Goal: Navigation & Orientation: Go to known website

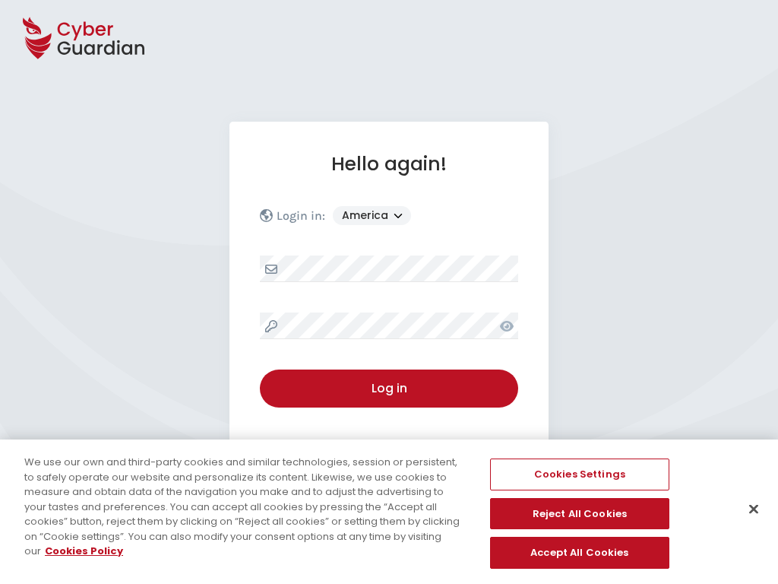
select select "America"
select select "English"
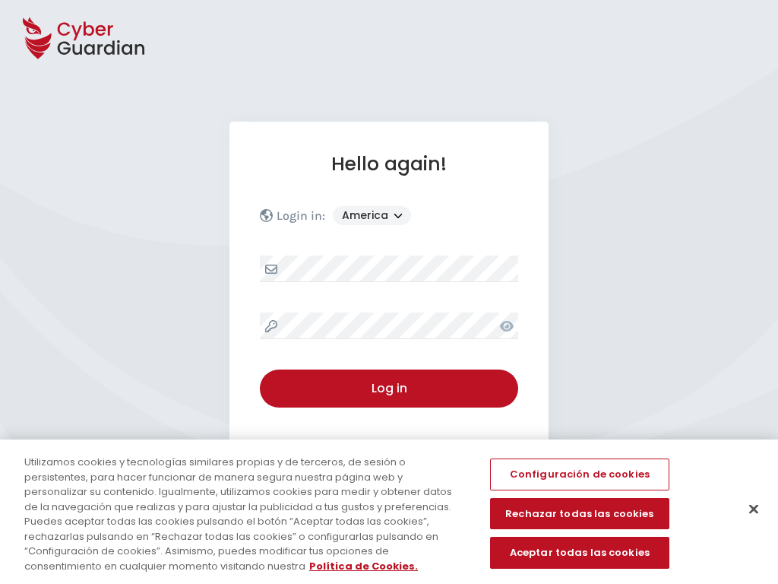
select select "America"
select select "English"
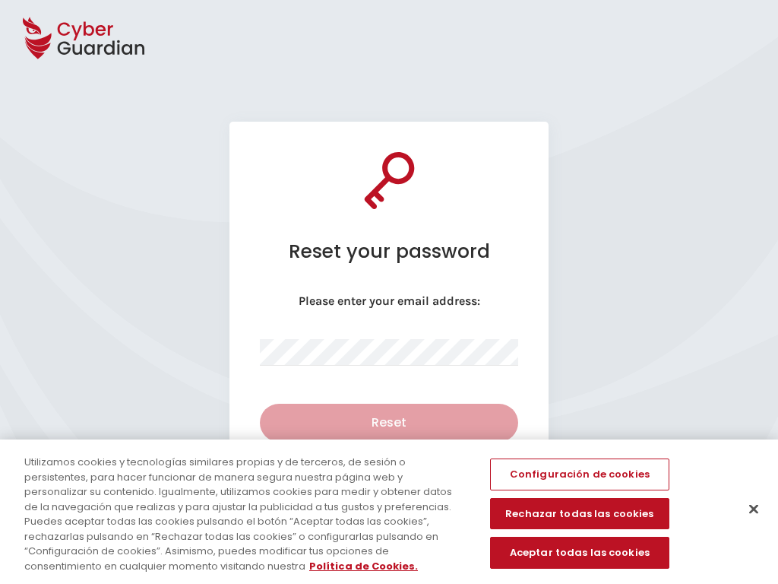
select select "English"
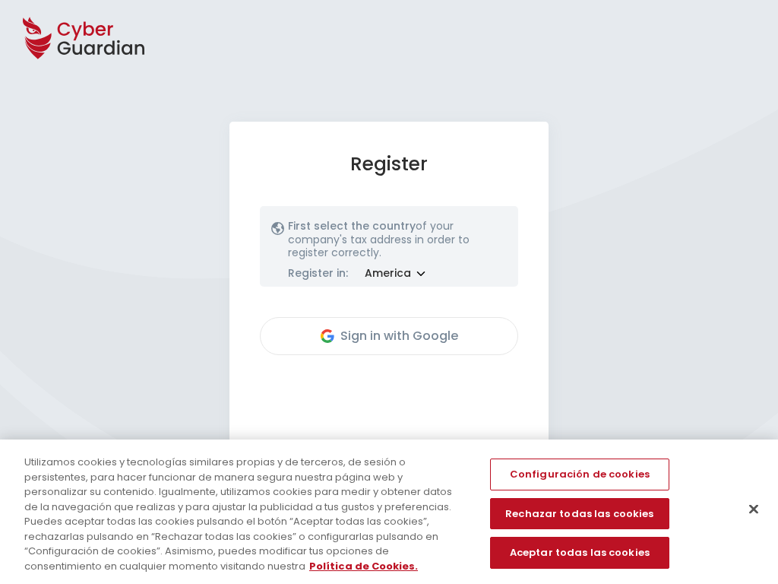
select select "America"
select select "English"
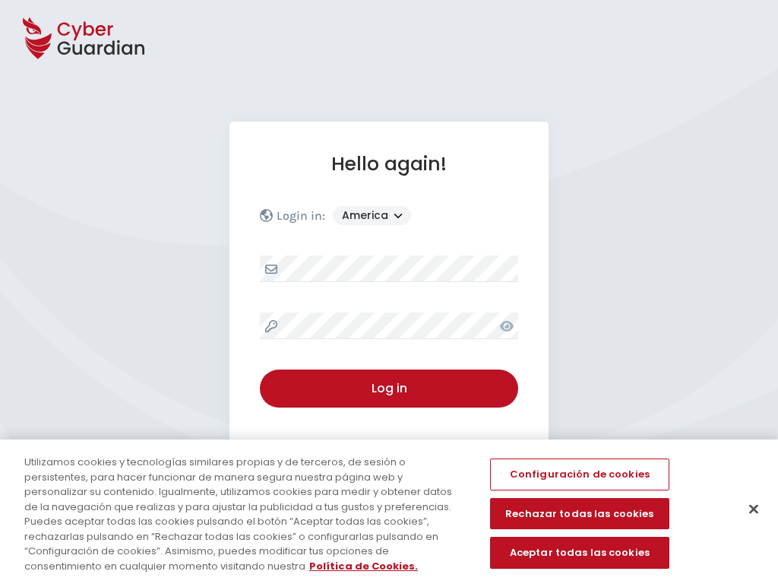
select select "America"
select select "English"
select select "America"
select select "English"
select select "America"
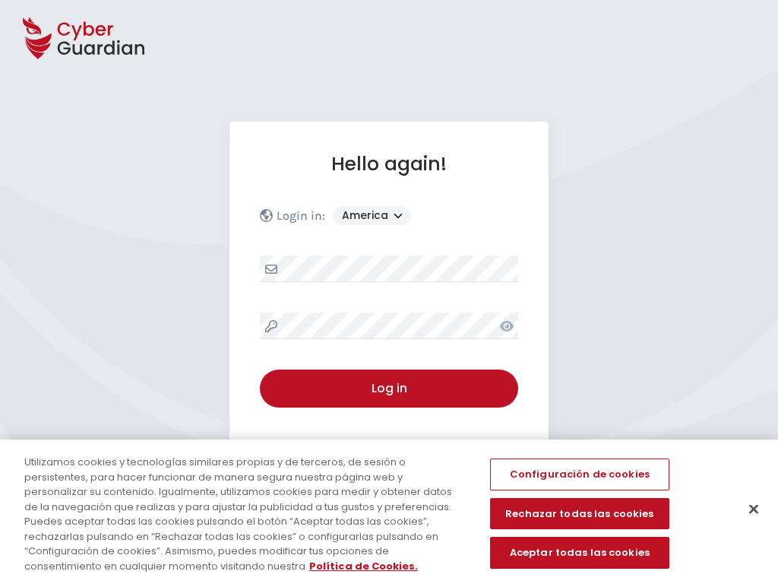
select select "English"
select select "America"
select select "English"
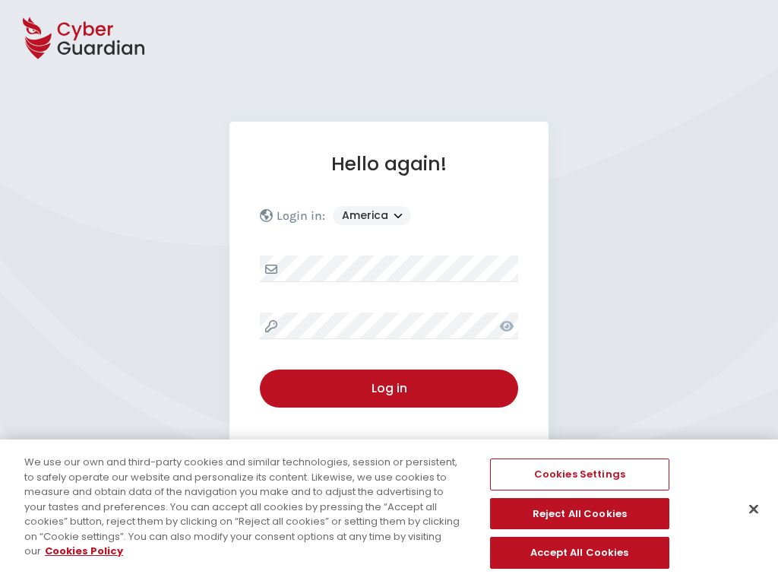
select select "America"
select select "English"
select select "America"
select select "English"
select select "America"
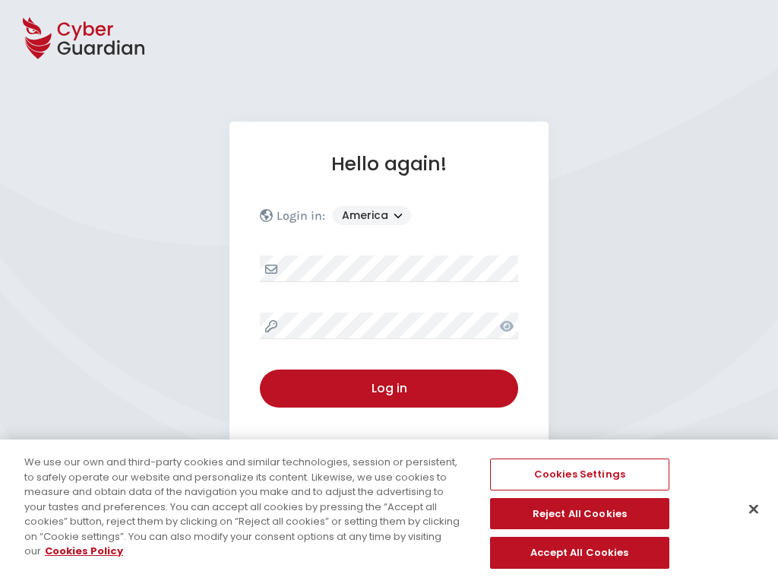
select select "English"
select select "America"
select select "English"
select select "America"
select select "English"
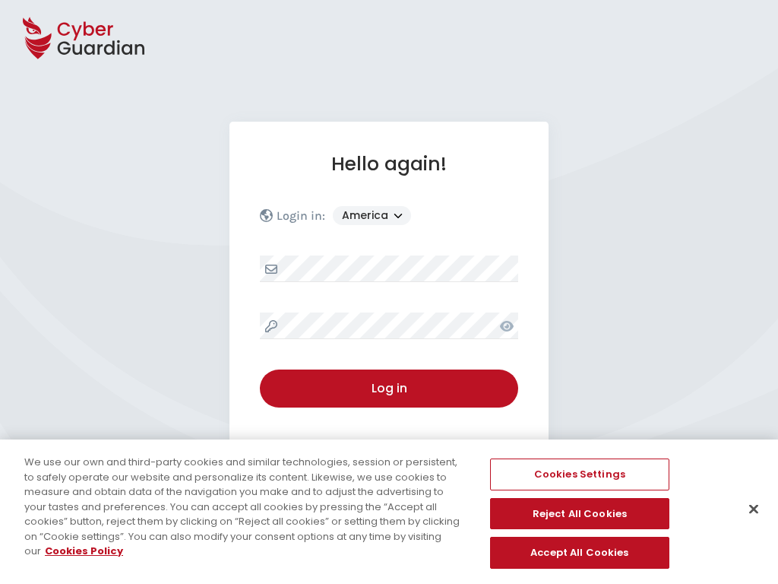
select select "America"
select select "English"
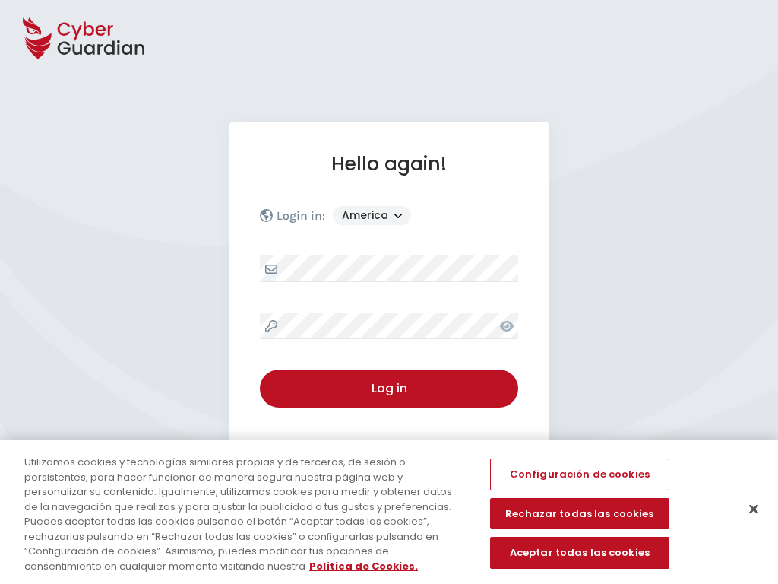
select select "America"
select select "English"
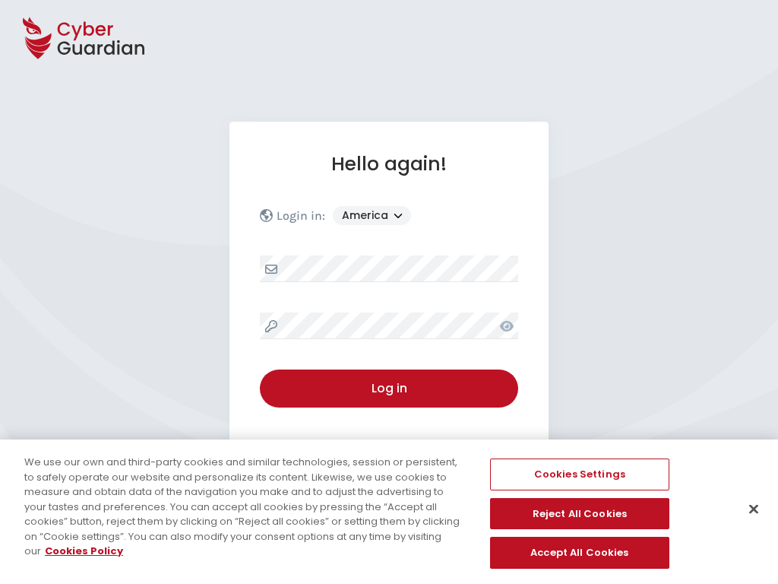
select select "America"
select select "English"
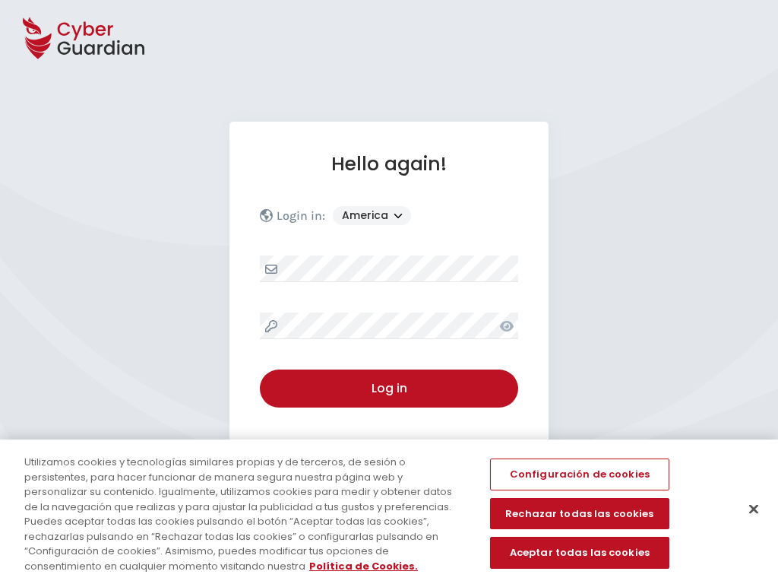
select select "English"
select select "America"
select select "English"
select select "America"
select select "English"
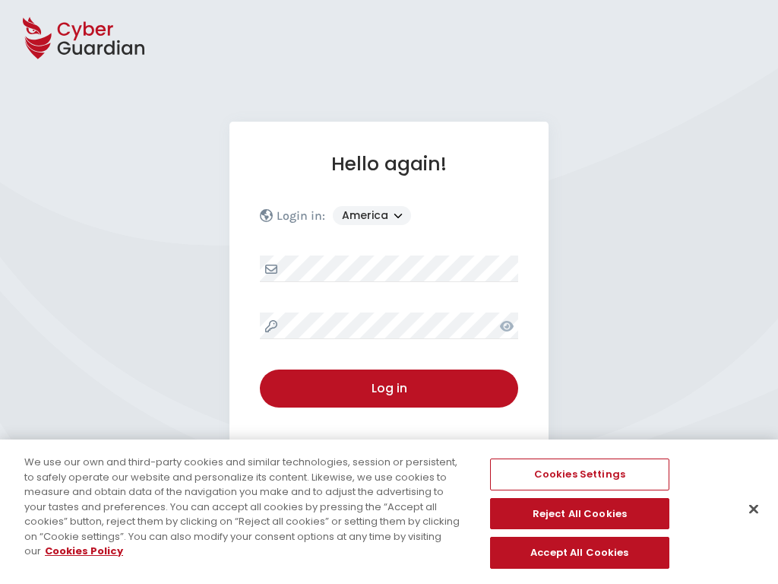
select select "America"
select select "English"
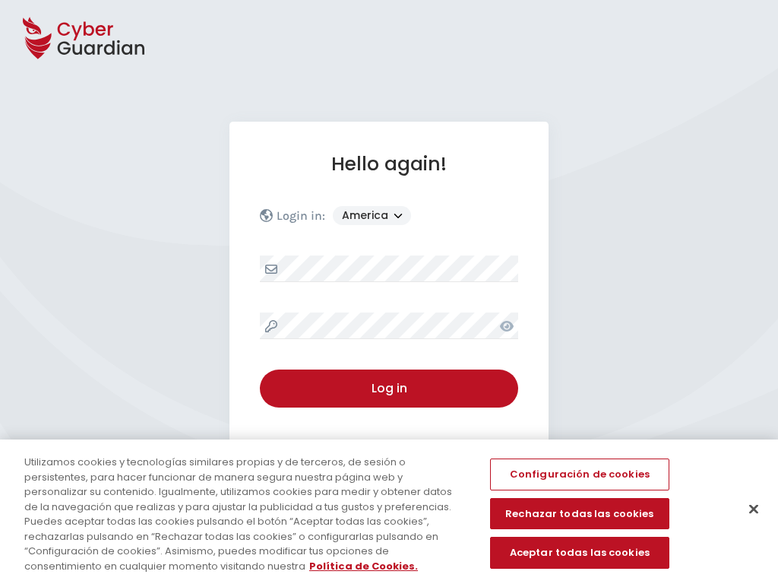
select select "America"
select select "English"
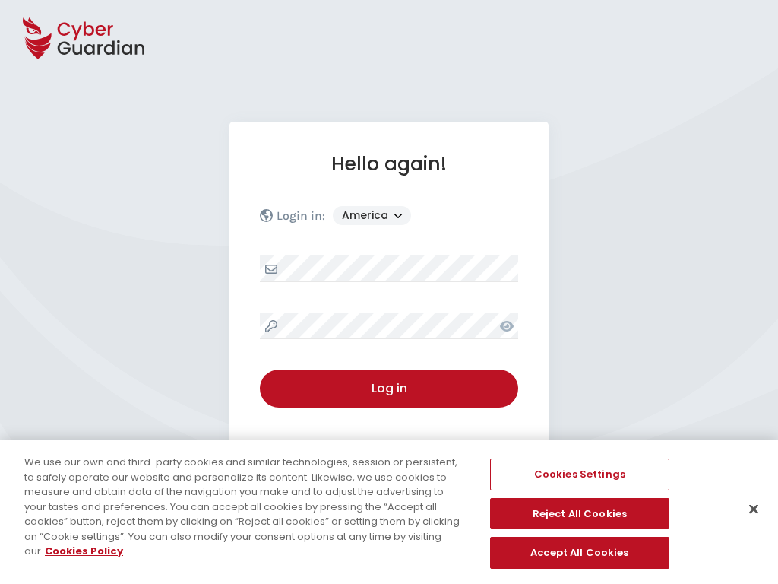
select select "America"
select select "English"
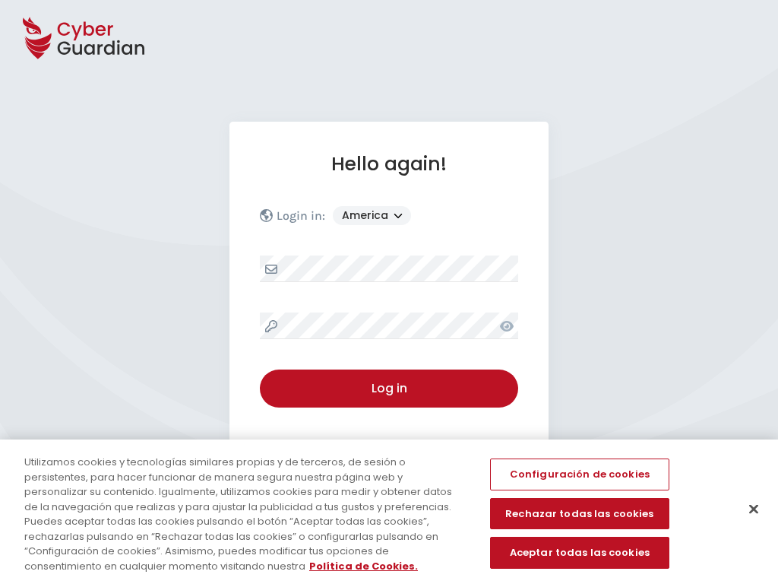
select select "America"
select select "English"
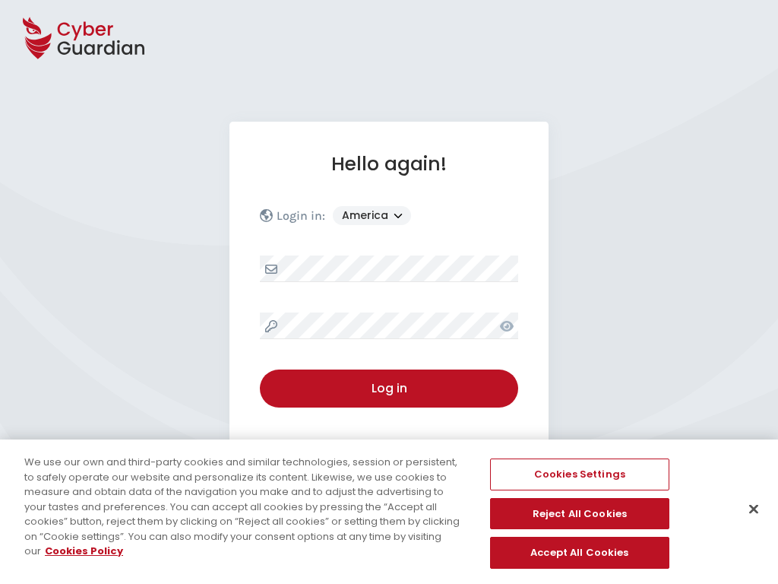
select select "America"
select select "English"
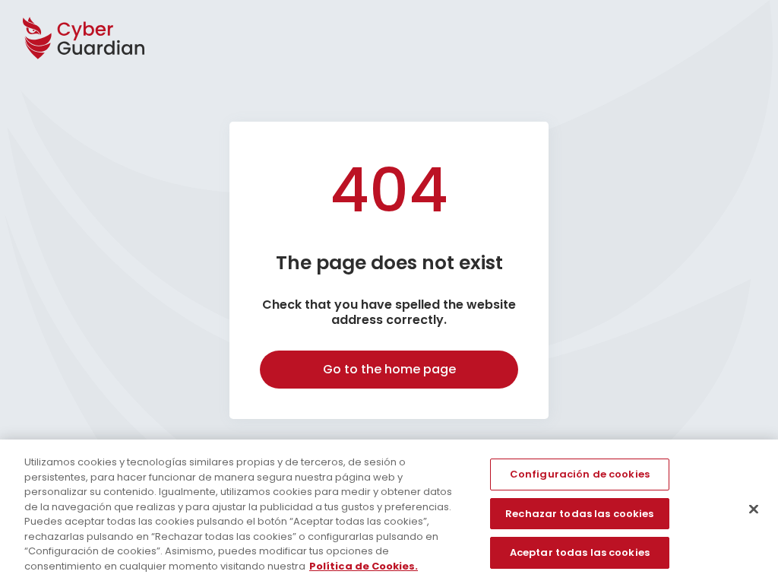
select select "English"
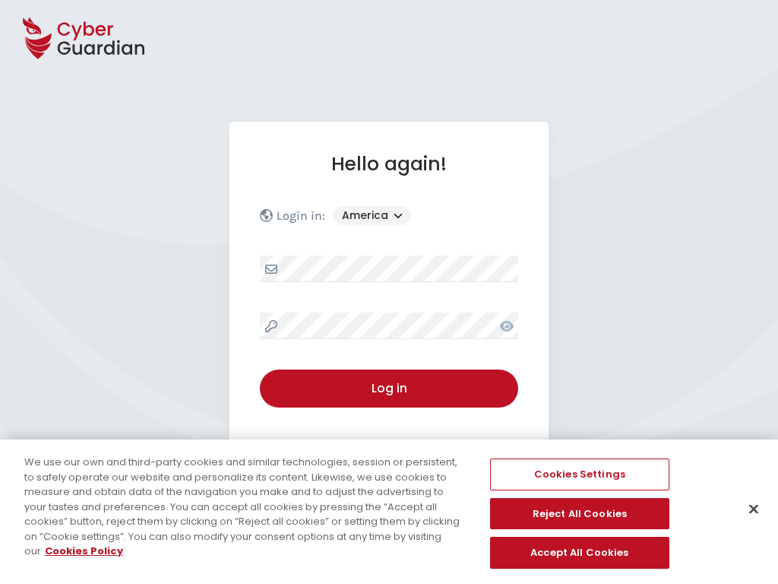
select select "America"
select select "English"
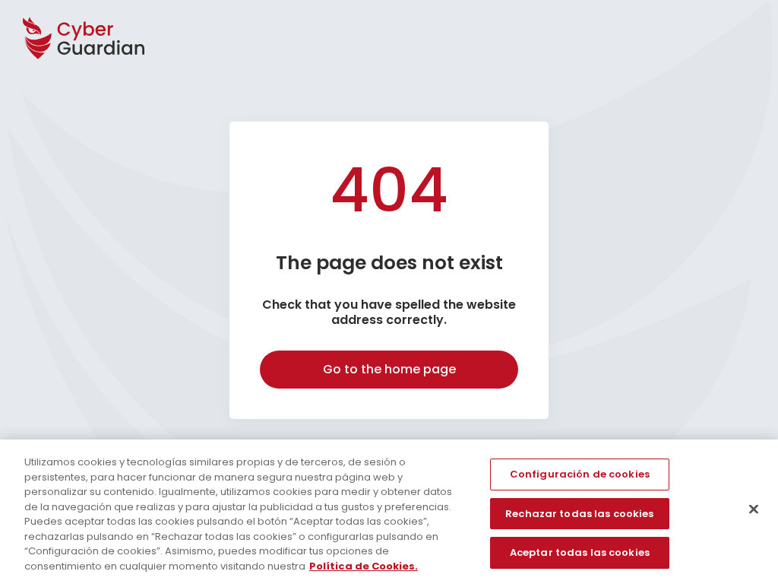
select select "English"
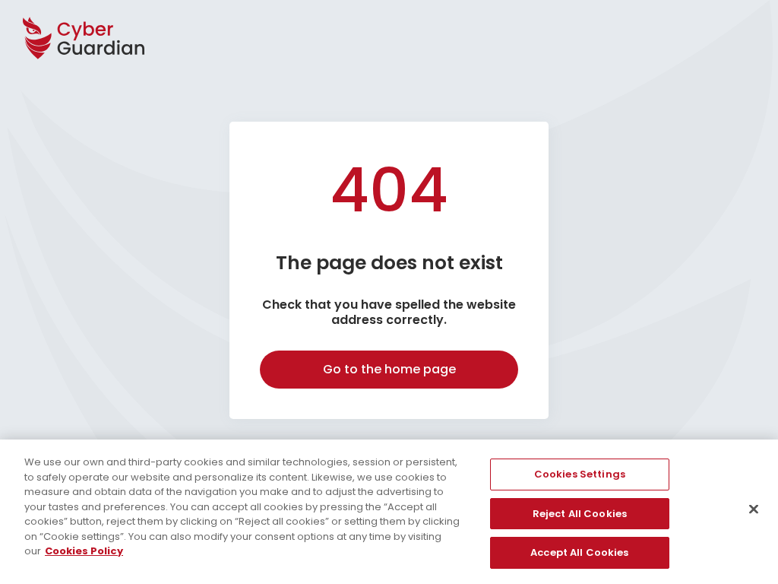
select select "English"
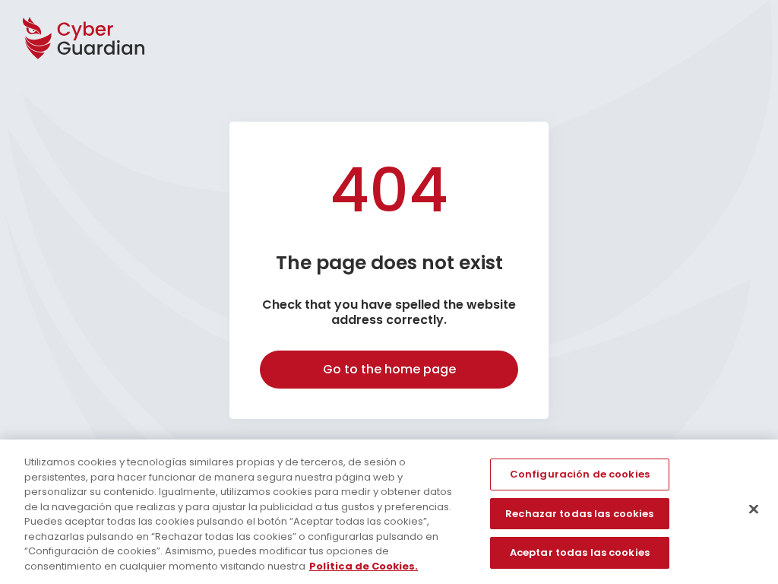
select select "English"
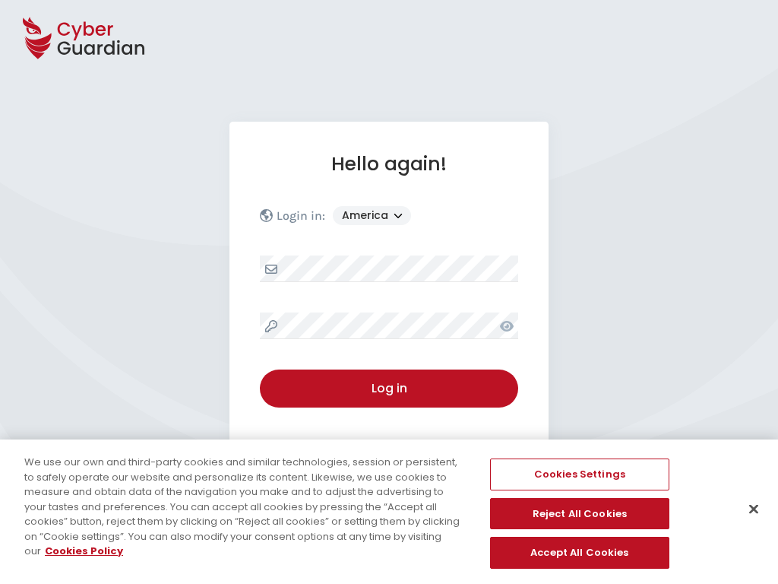
select select "America"
select select "English"
select select "America"
select select "English"
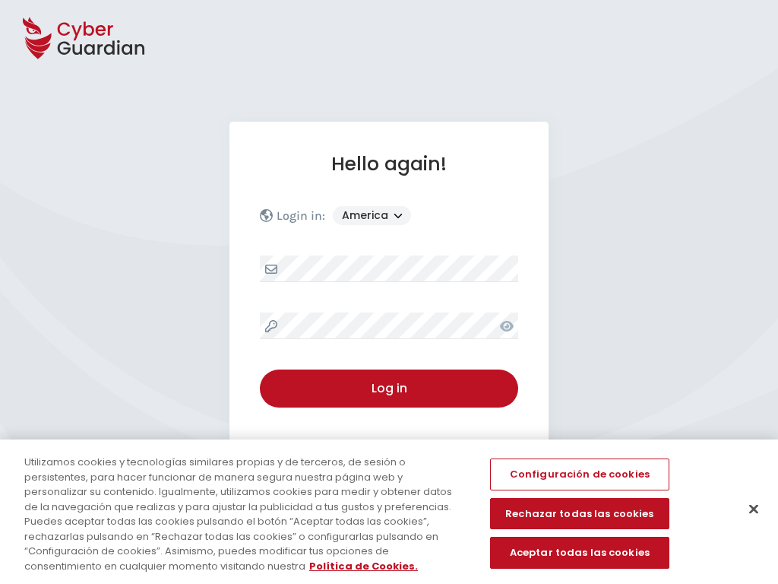
select select "America"
select select "English"
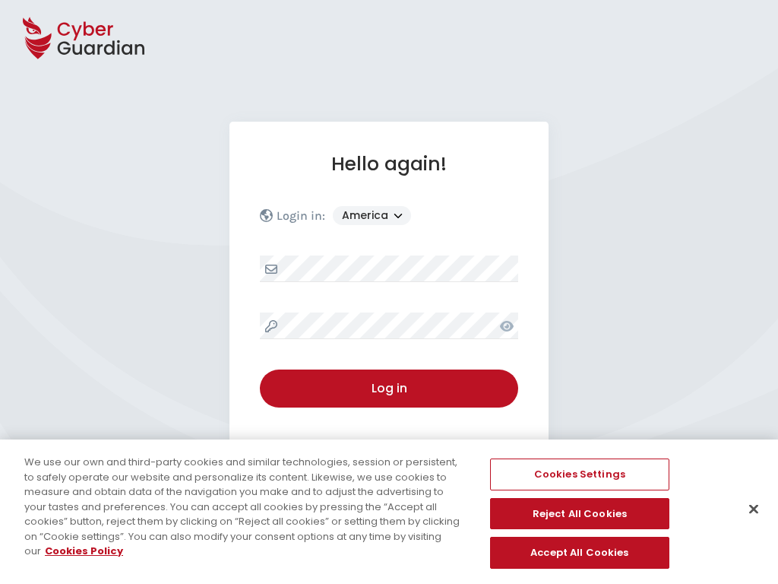
select select "America"
select select "English"
select select "America"
select select "English"
select select "America"
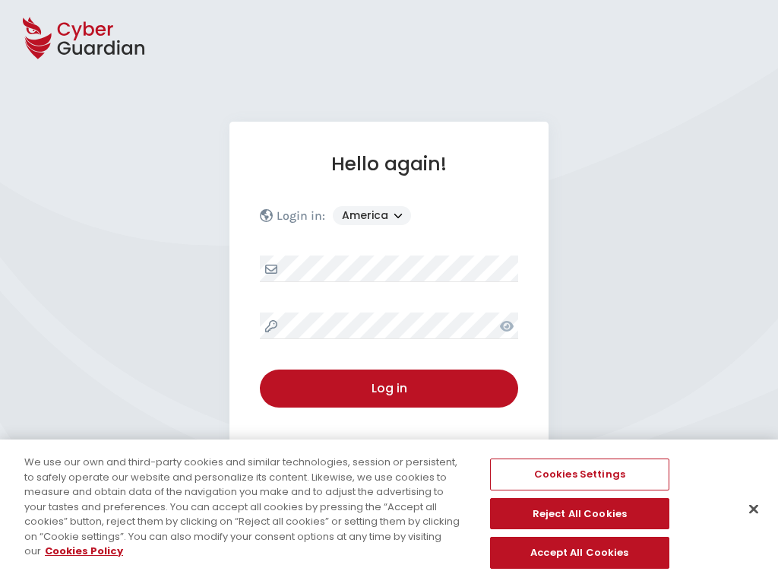
select select "English"
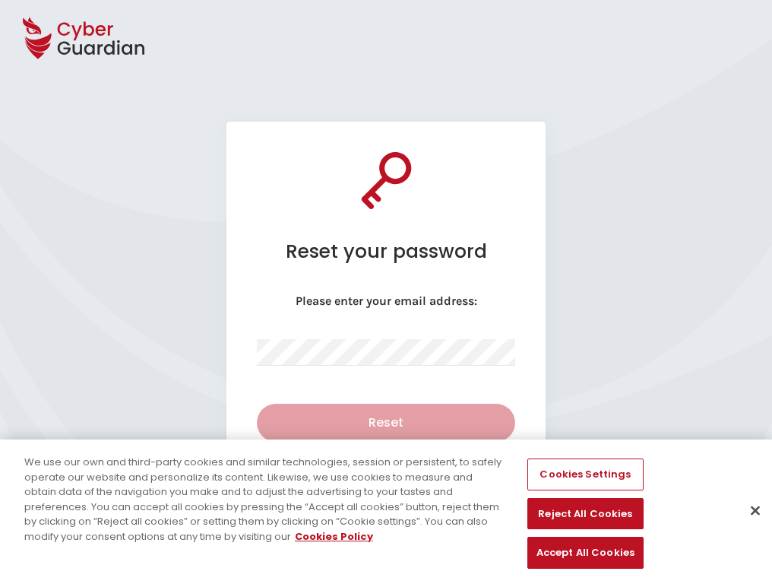
select select "English"
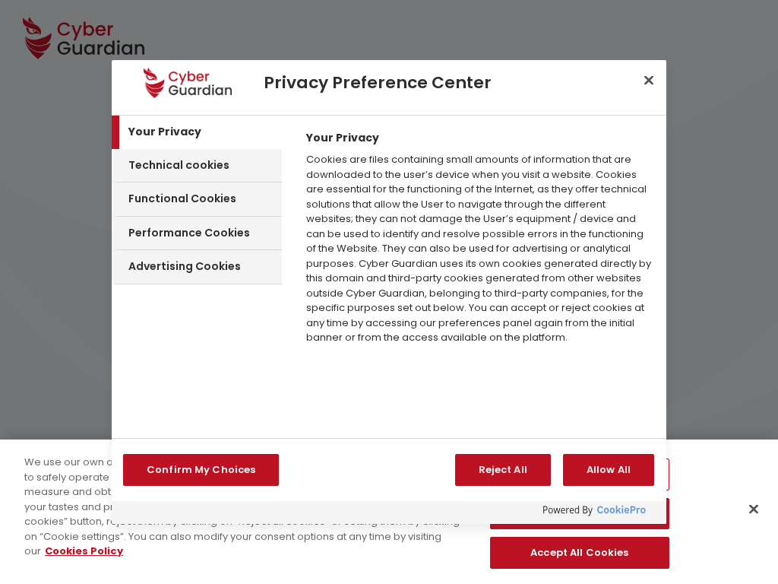
select select "America"
select select "English"
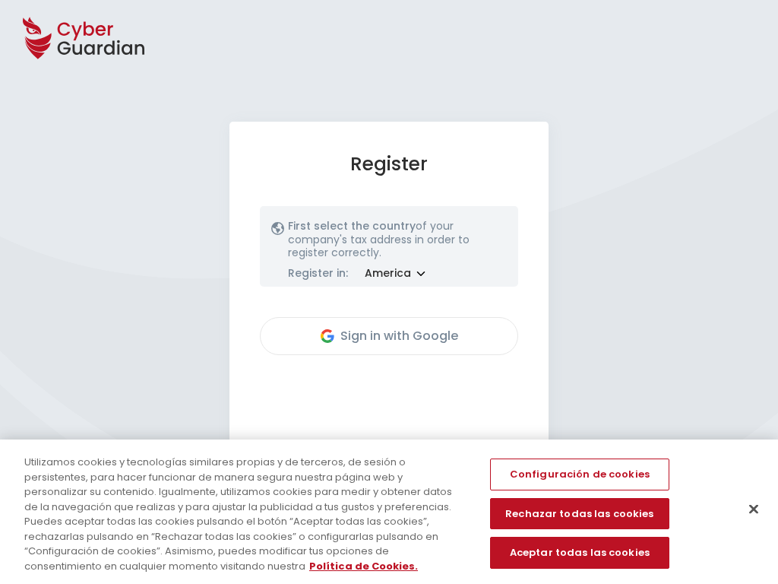
select select "America"
select select "English"
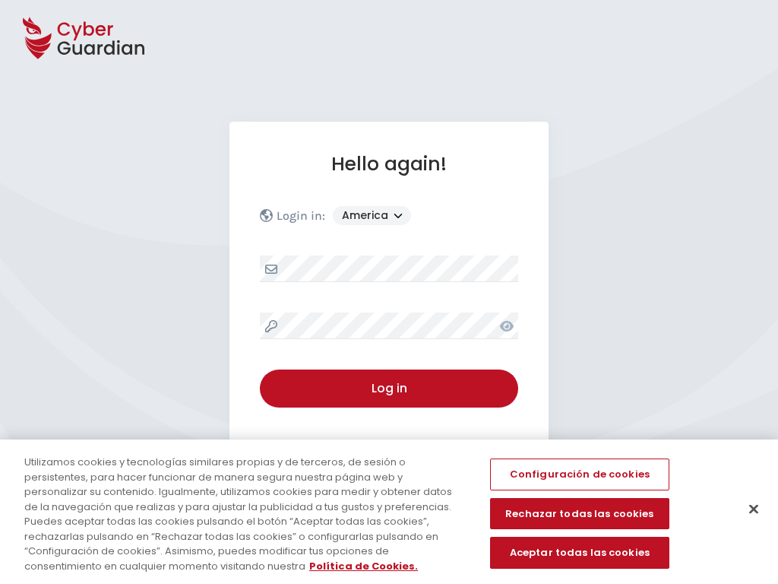
select select "America"
select select "English"
select select "America"
select select "English"
select select "America"
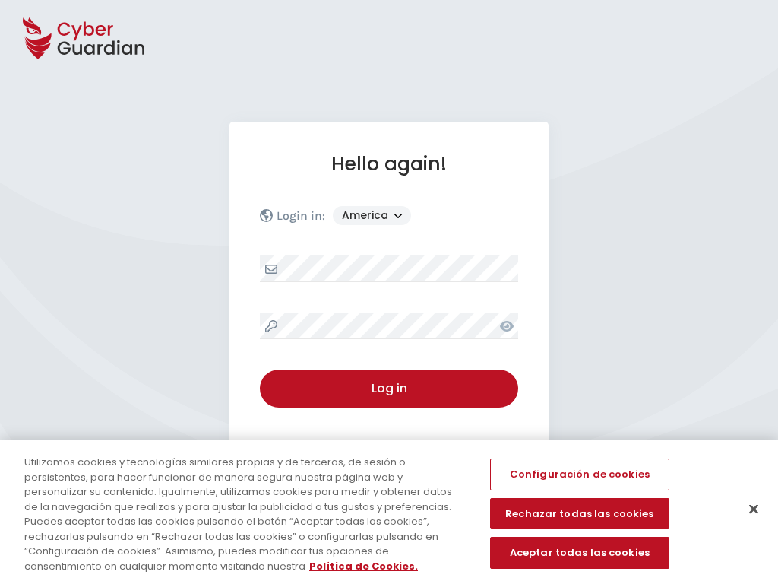
select select "English"
select select "America"
select select "English"
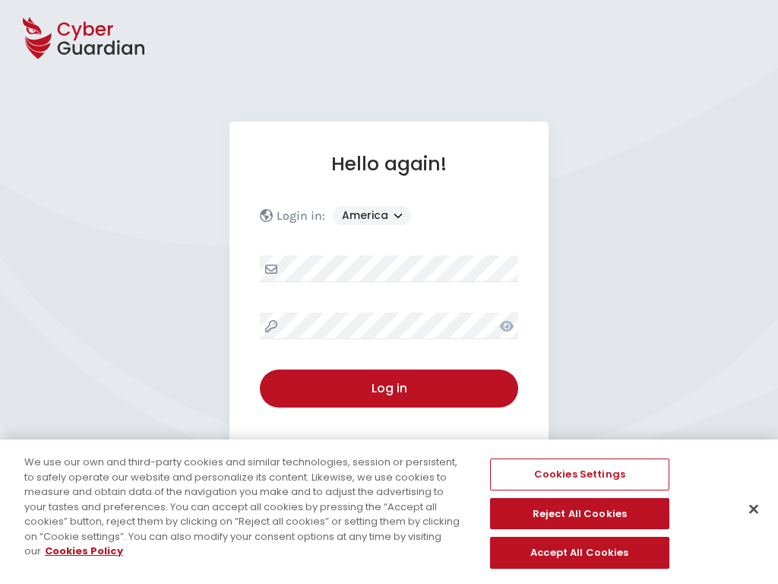
select select "English"
select select "America"
select select "English"
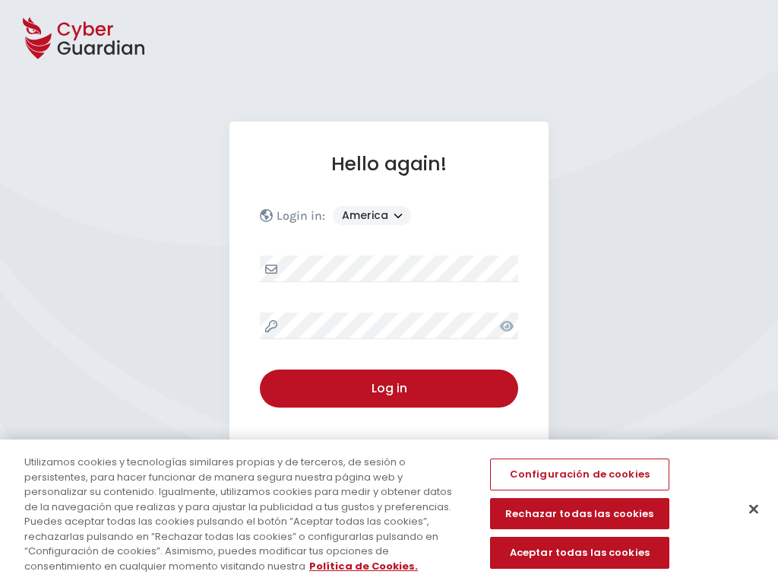
select select "America"
select select "English"
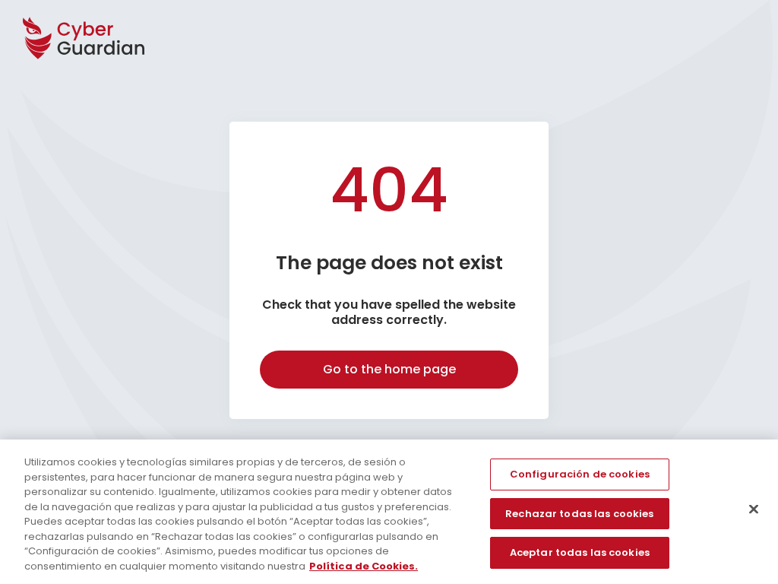
select select "English"
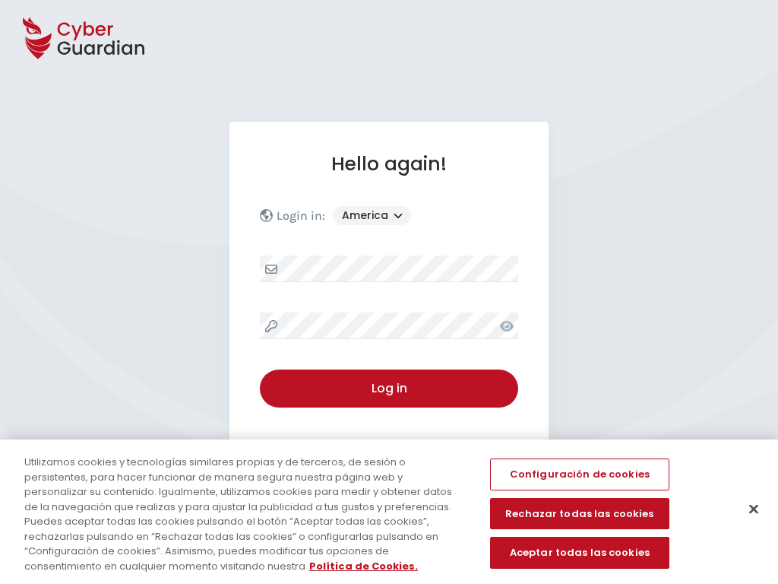
select select "America"
select select "English"
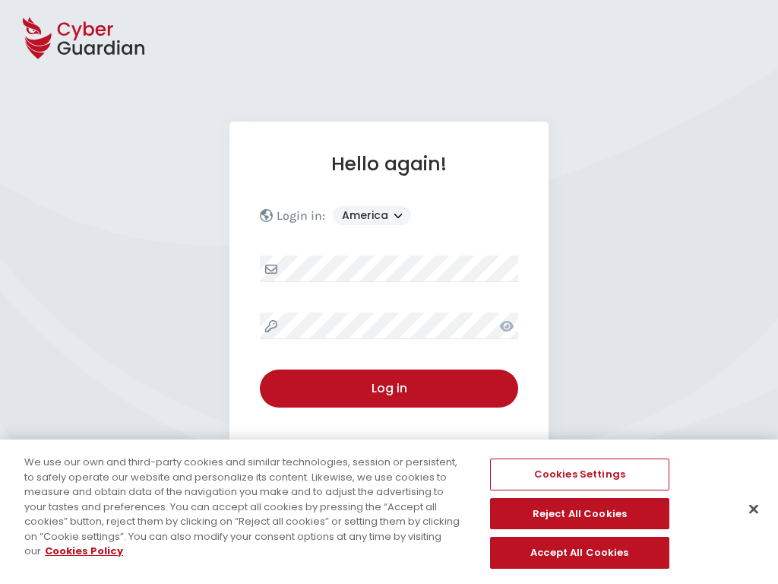
select select "America"
select select "English"
select select "America"
select select "English"
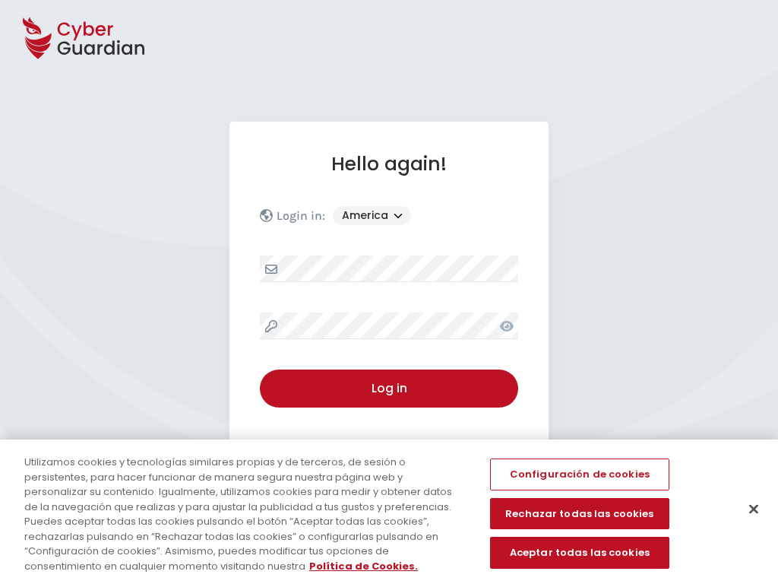
select select "America"
select select "English"
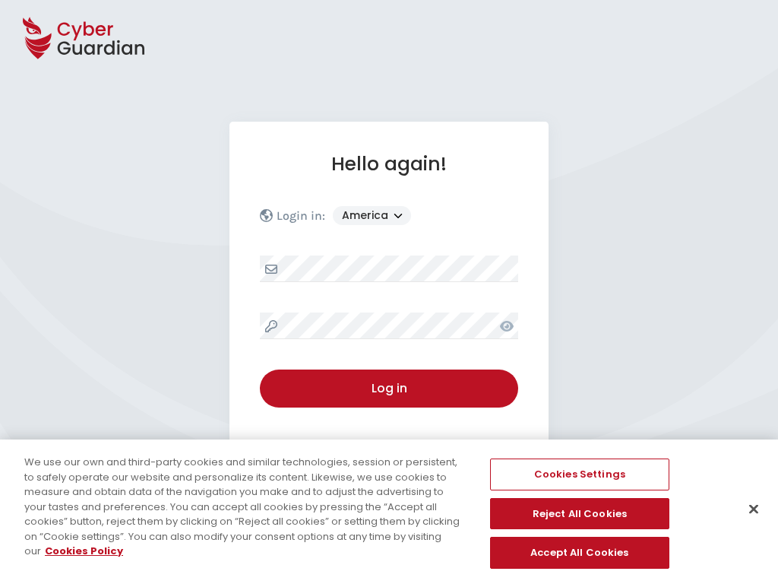
select select "America"
select select "English"
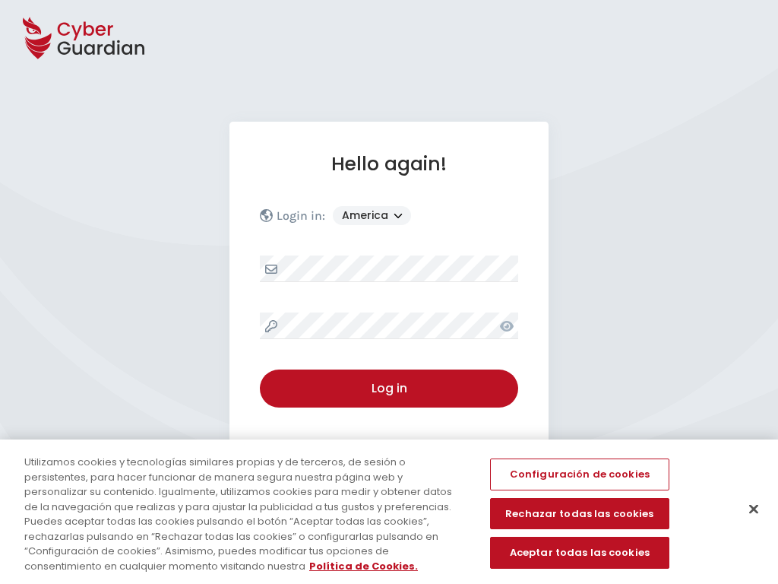
select select "America"
select select "English"
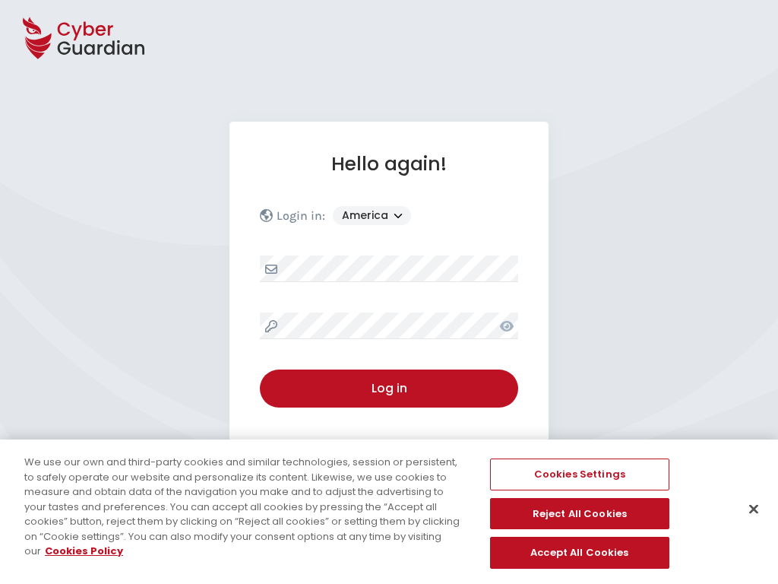
select select "America"
select select "English"
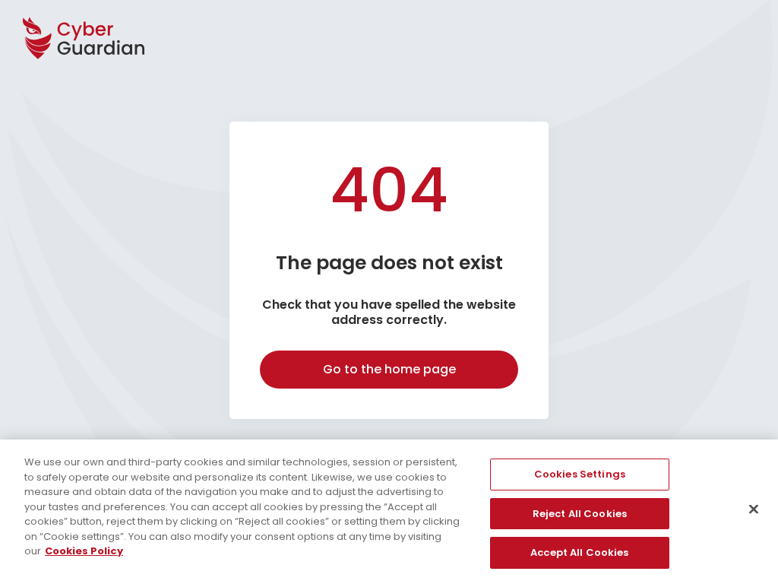
select select "English"
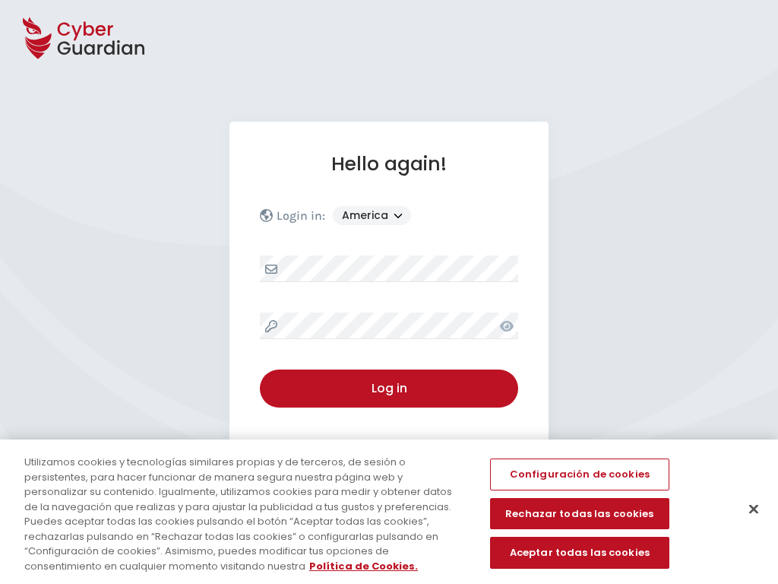
select select "America"
select select "English"
select select "America"
select select "English"
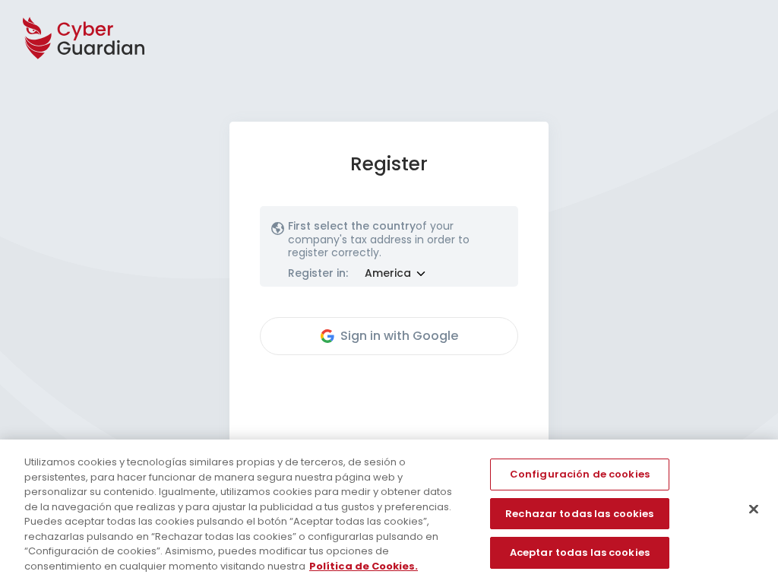
select select "America"
select select "English"
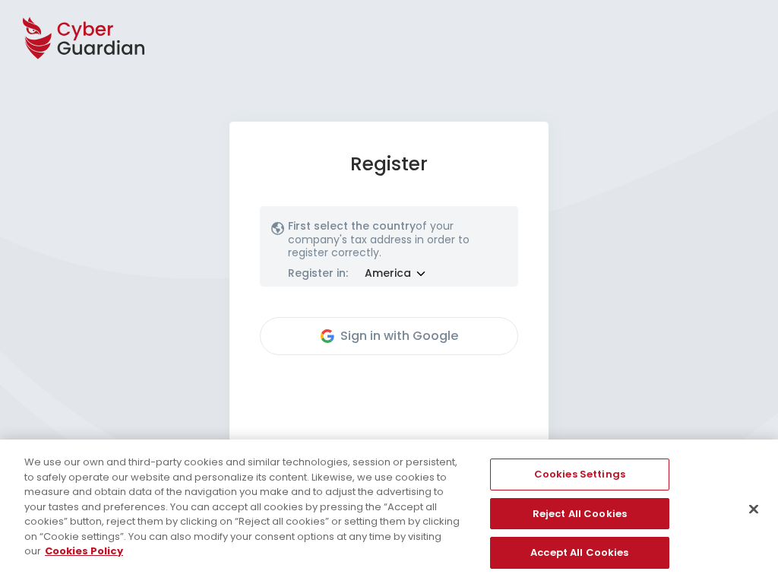
select select "America"
select select "English"
select select "America"
select select "English"
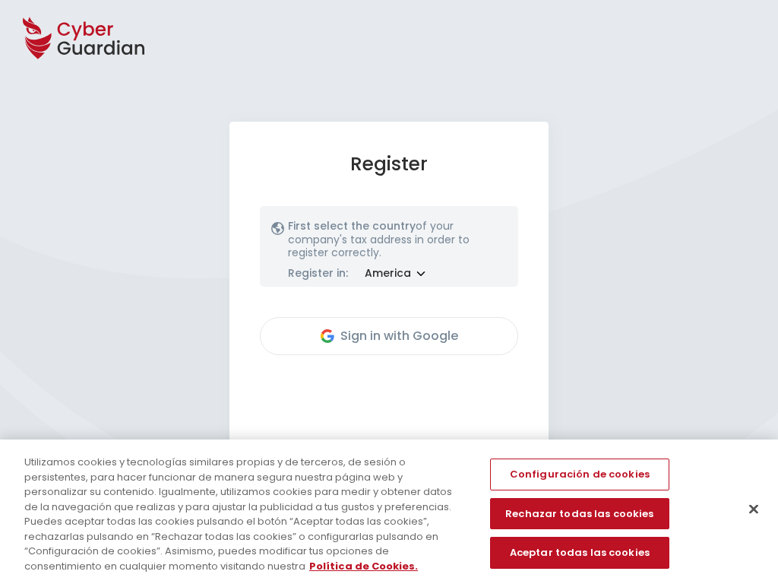
select select "America"
select select "English"
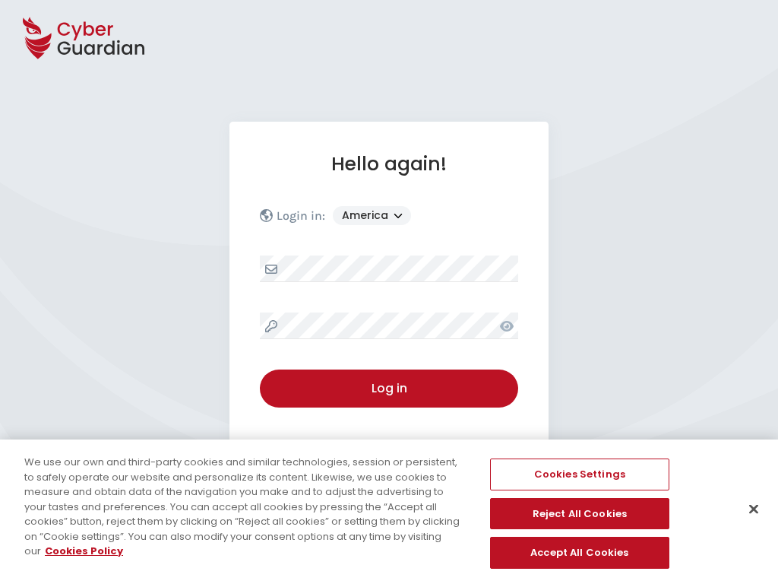
select select "America"
select select "English"
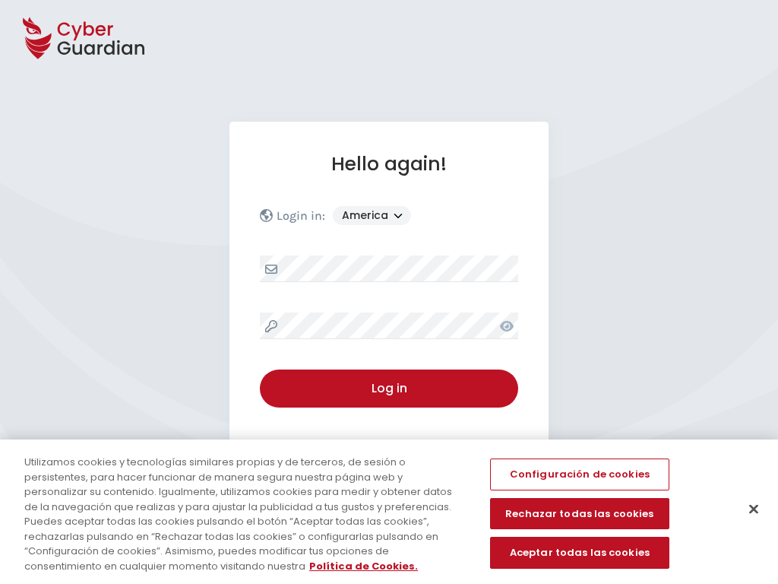
select select "America"
select select "English"
select select "America"
select select "English"
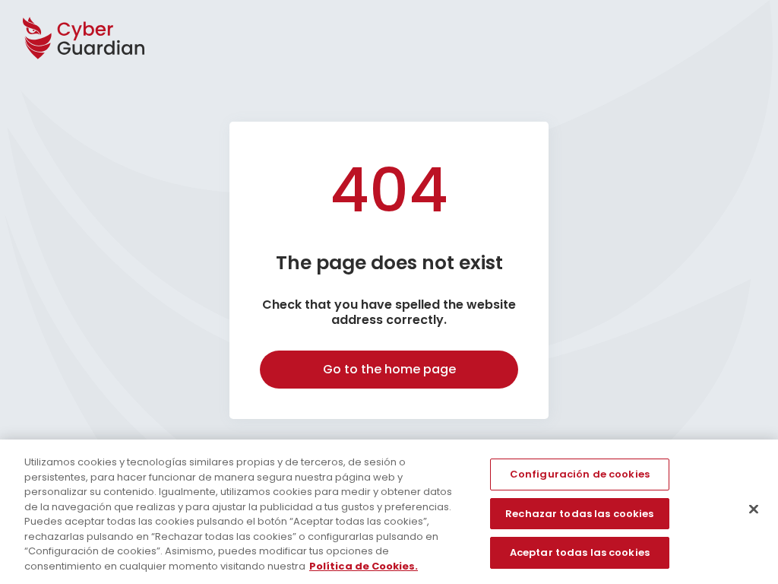
select select "English"
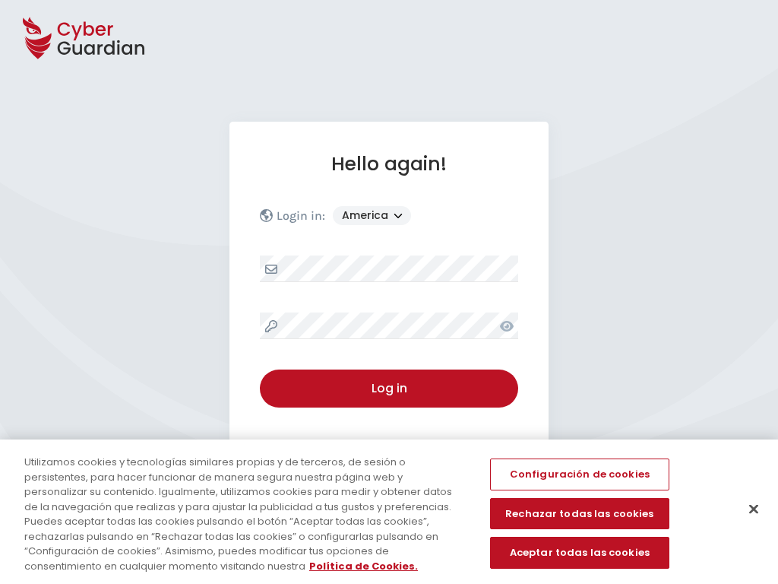
select select "America"
select select "English"
select select "America"
select select "English"
select select "America"
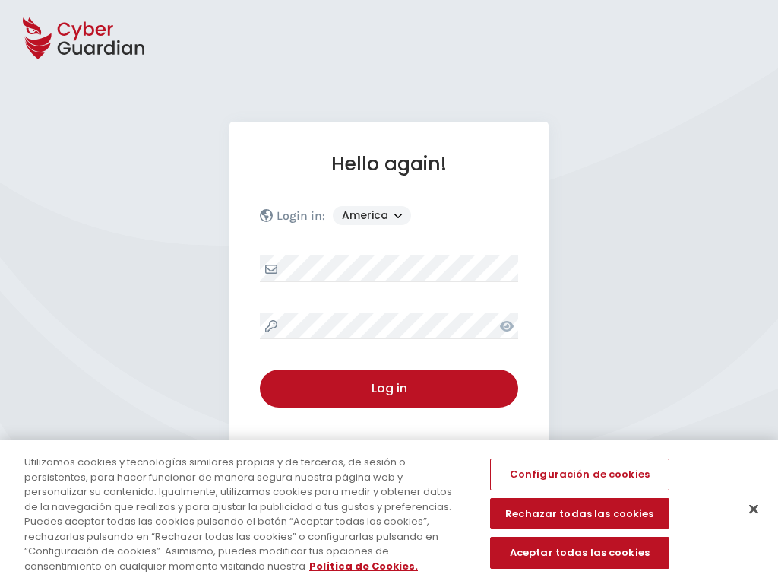
select select "English"
select select "America"
select select "English"
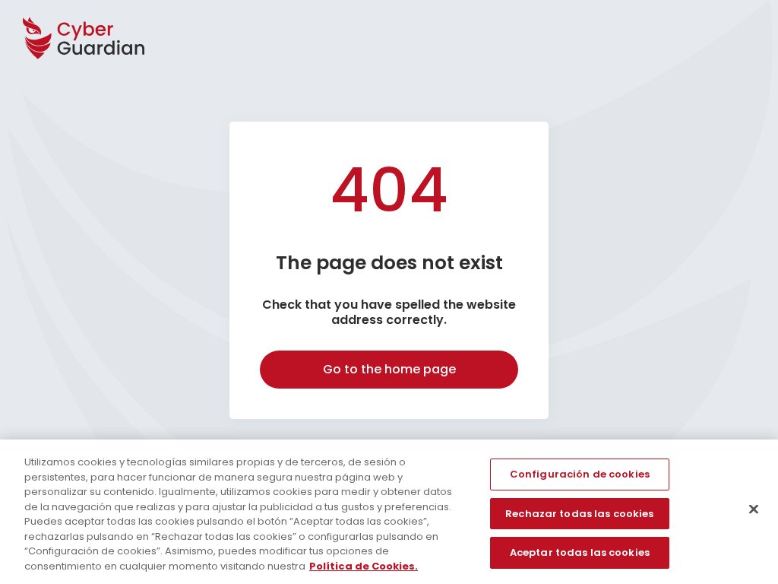
select select "English"
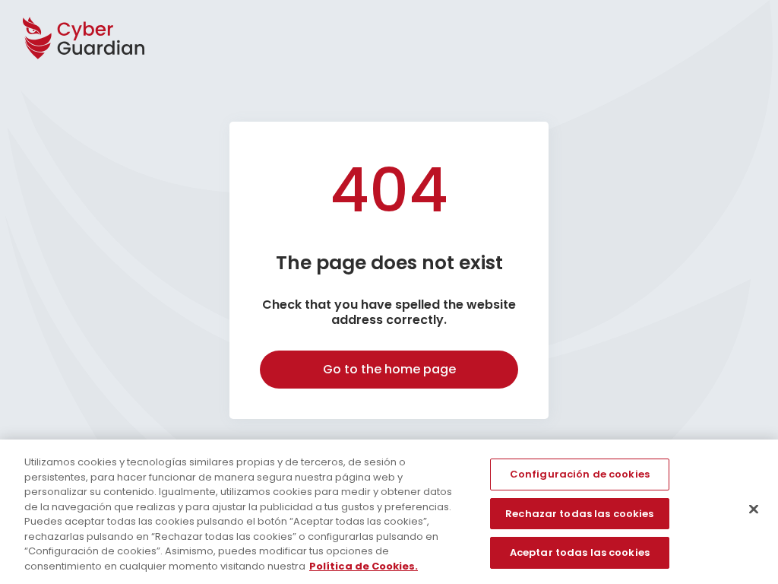
select select "English"
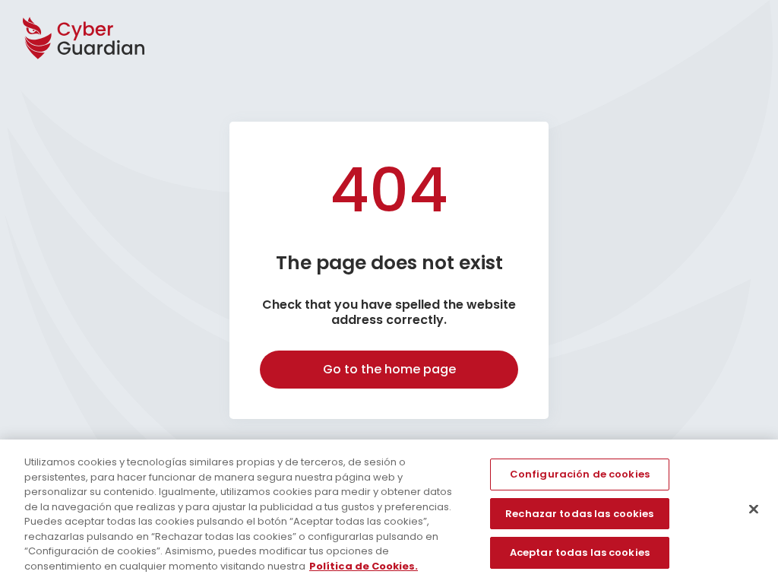
select select "English"
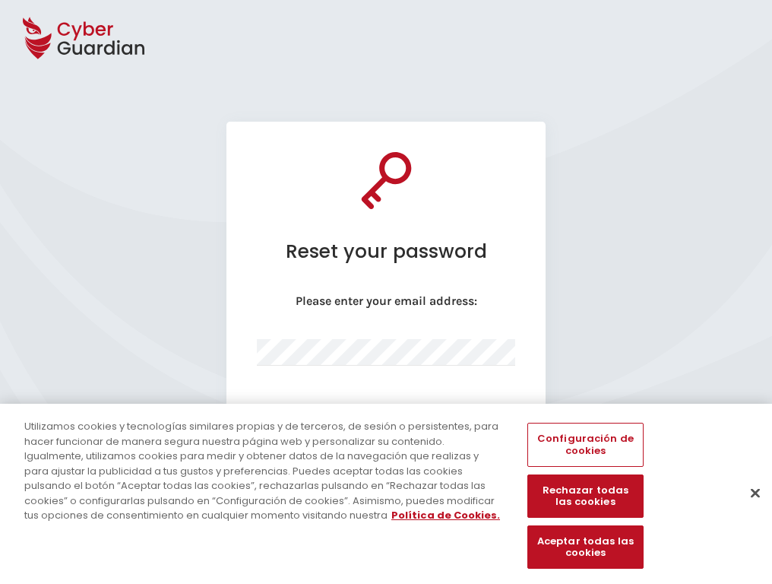
select select "English"
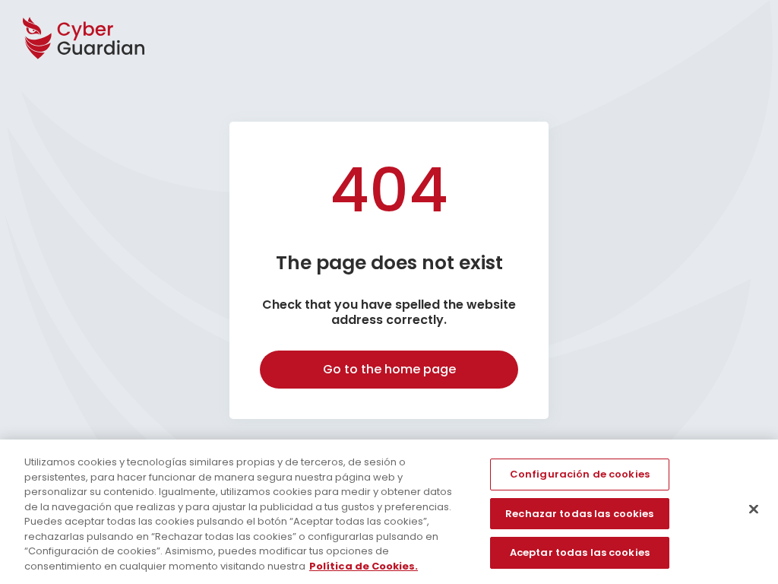
select select "English"
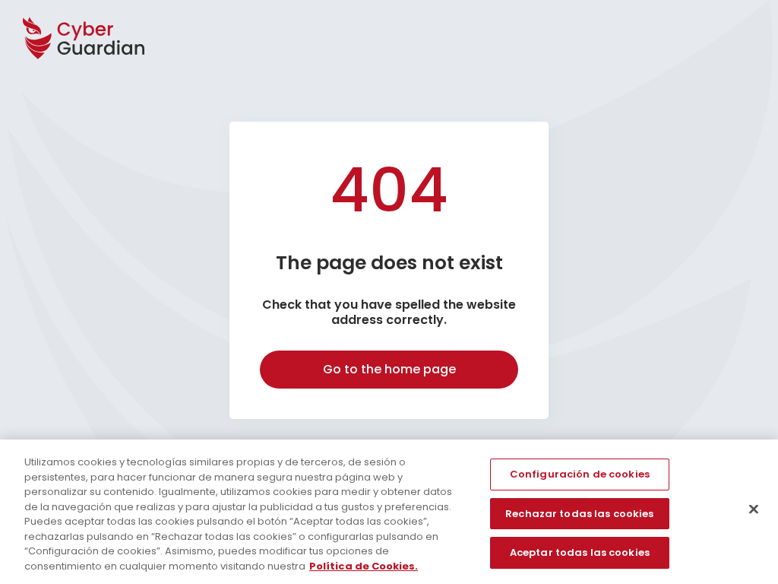
select select "English"
